Goal: Find specific page/section

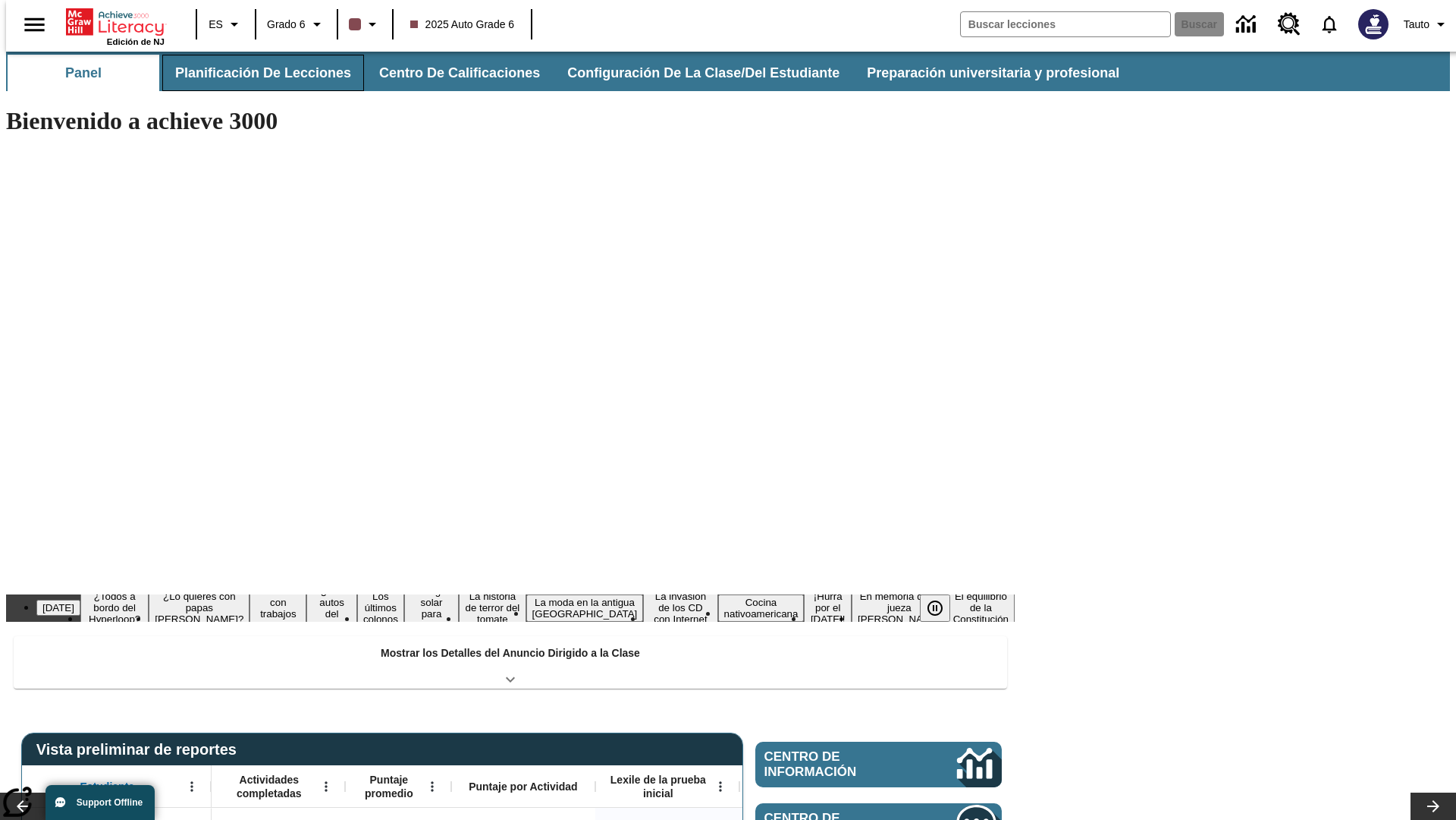
click at [254, 73] on button "Planificación de lecciones" at bounding box center [263, 72] width 202 height 36
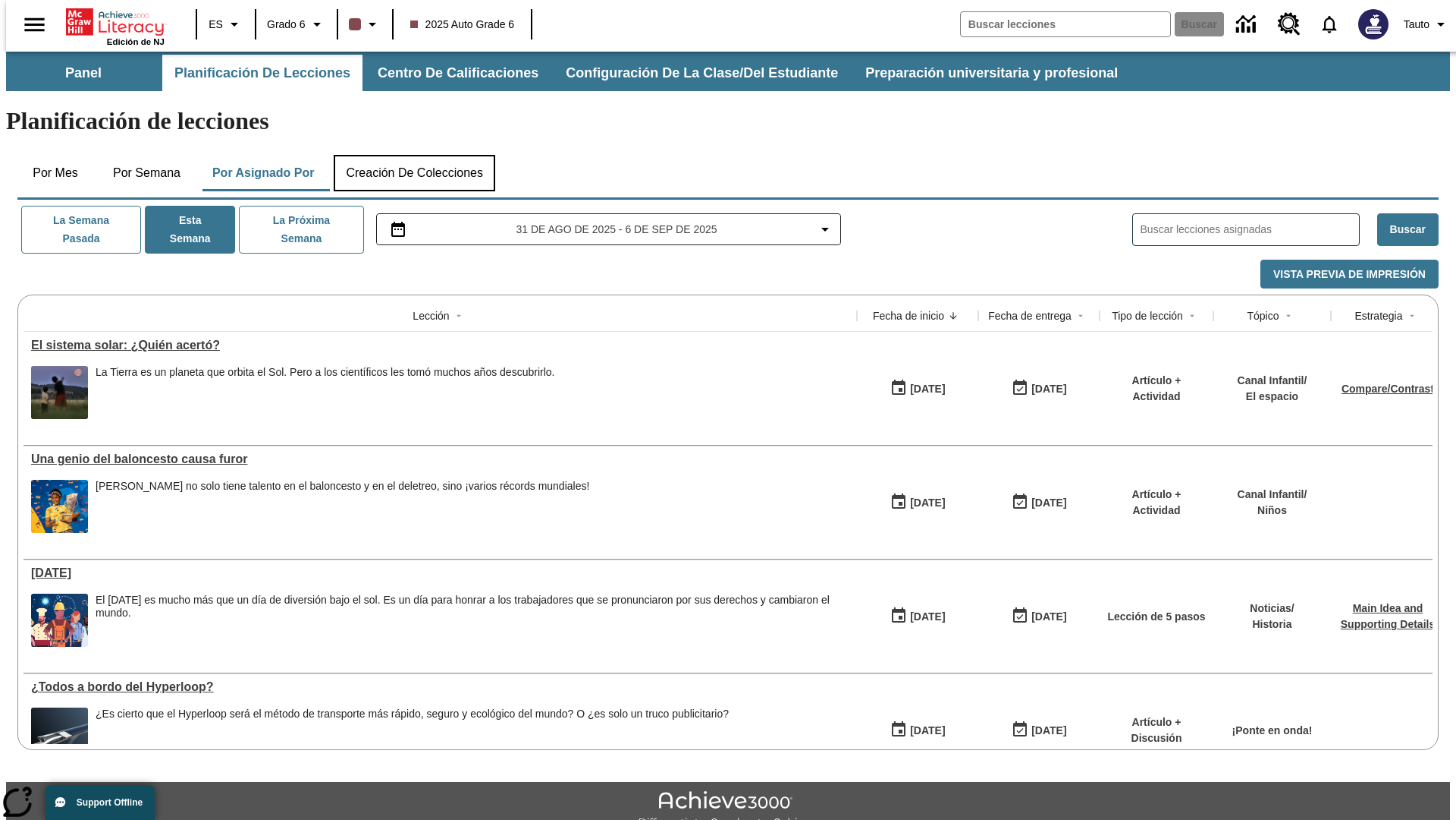
click at [414, 155] on button "Creación de colecciones" at bounding box center [414, 173] width 162 height 36
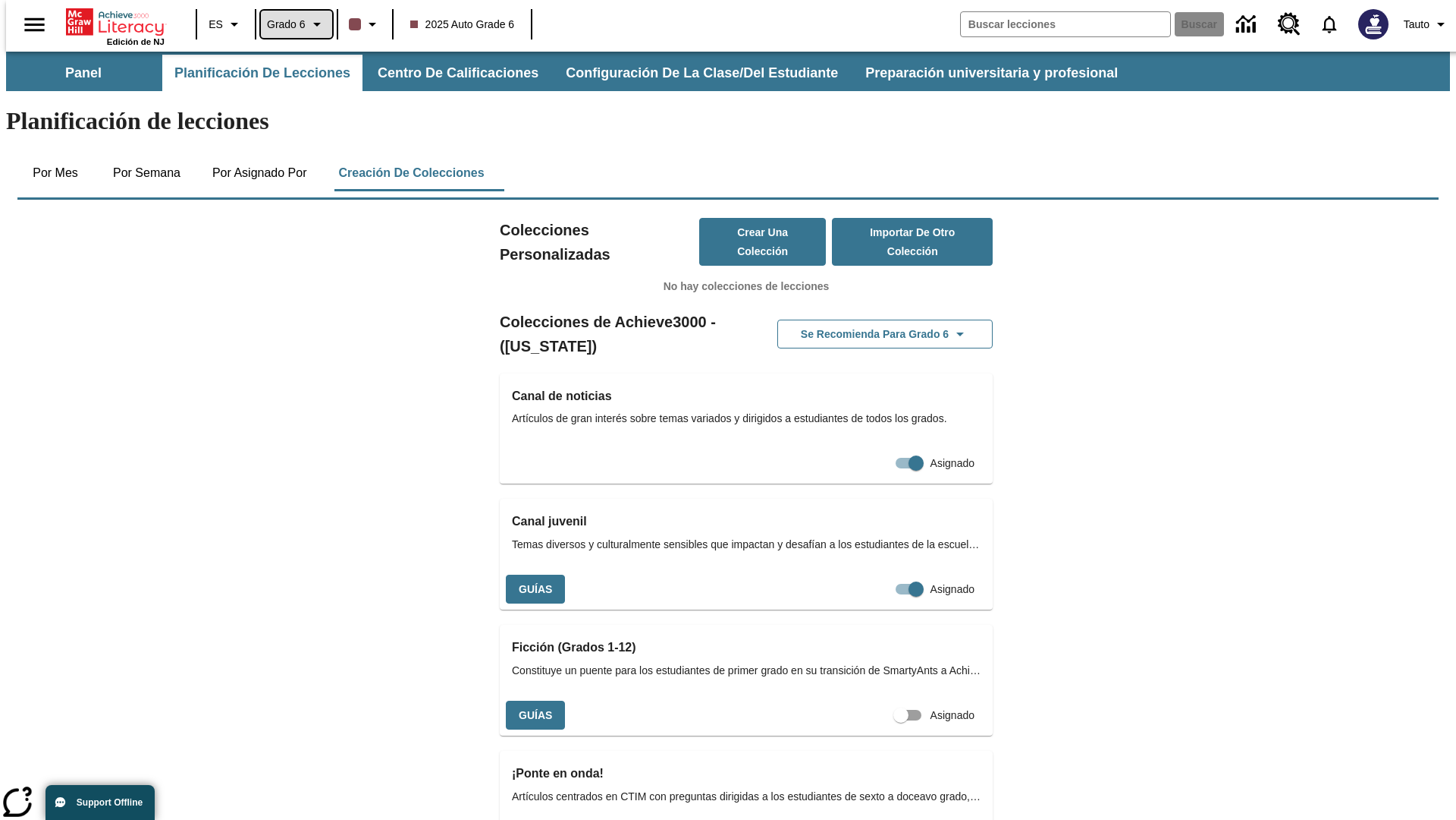
click at [291, 24] on span "Grado 6" at bounding box center [286, 25] width 39 height 16
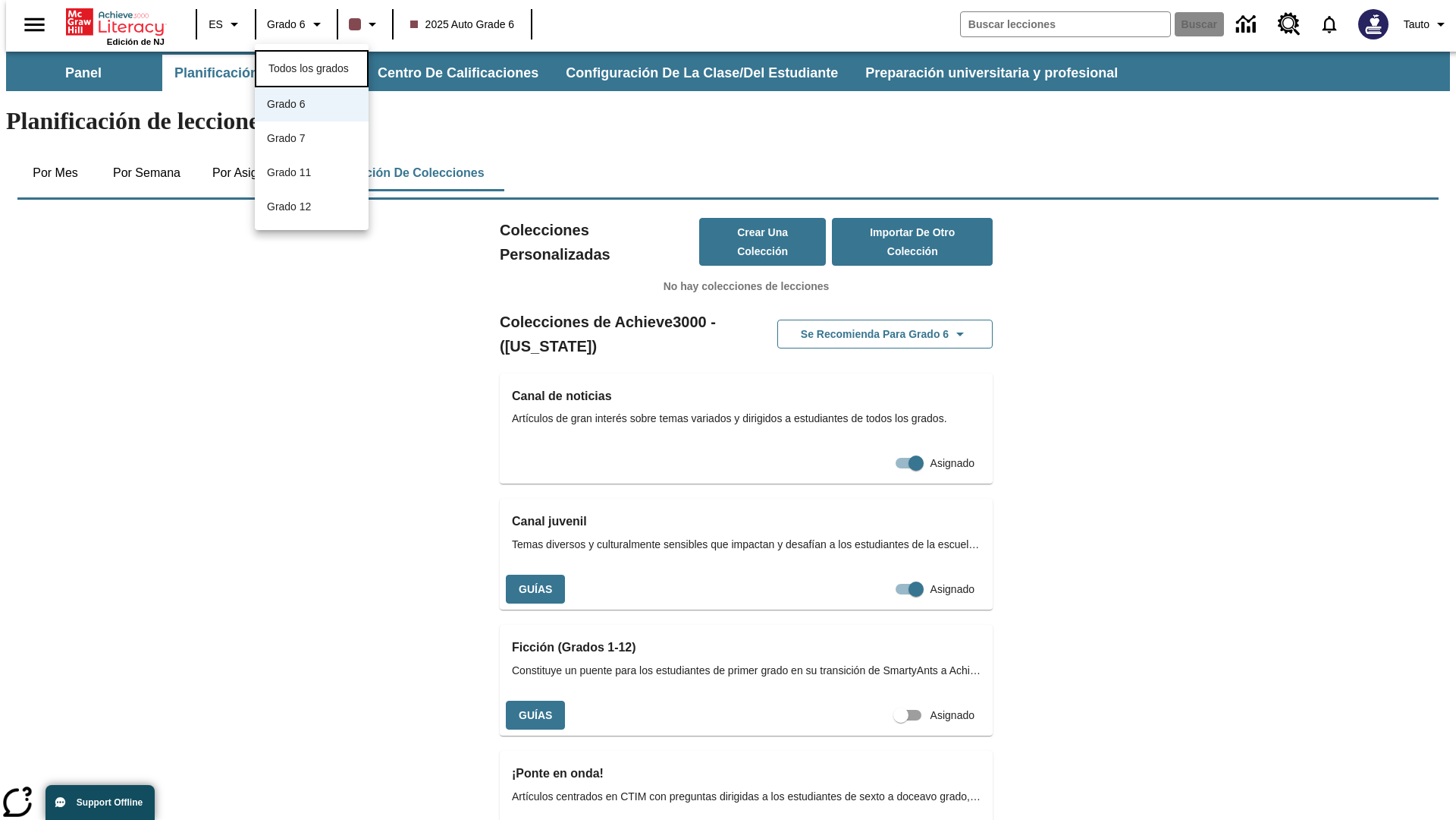
click at [312, 67] on span "Todos los grados" at bounding box center [309, 68] width 80 height 12
